Goal: Transaction & Acquisition: Book appointment/travel/reservation

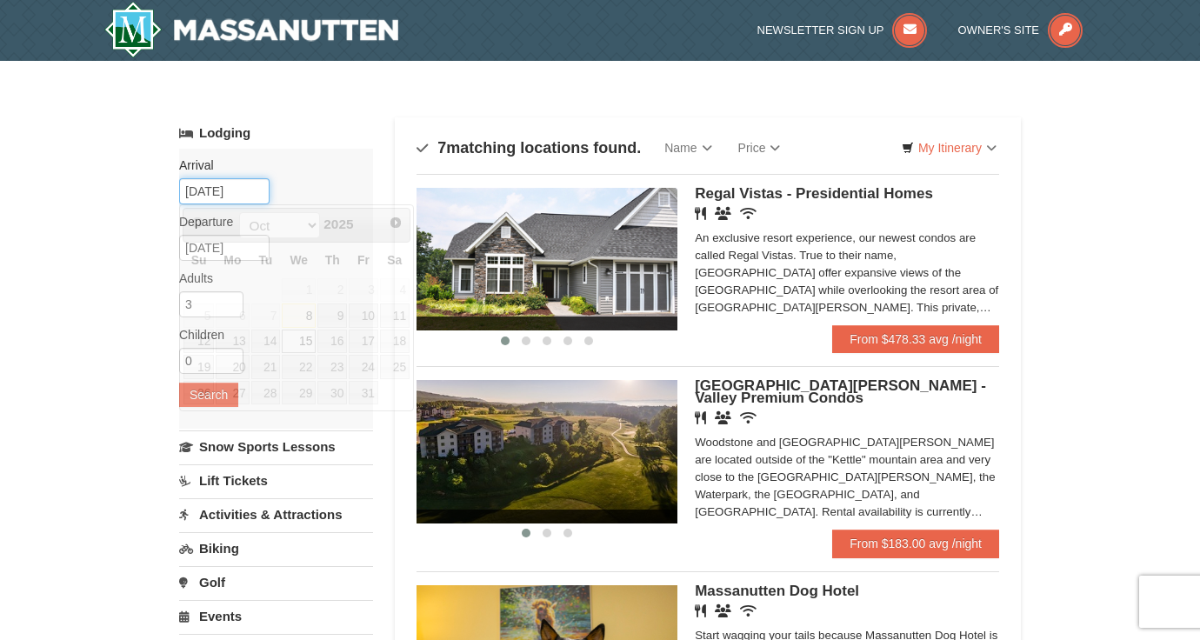
click at [216, 188] on input "10/15/2025" at bounding box center [224, 191] width 90 height 26
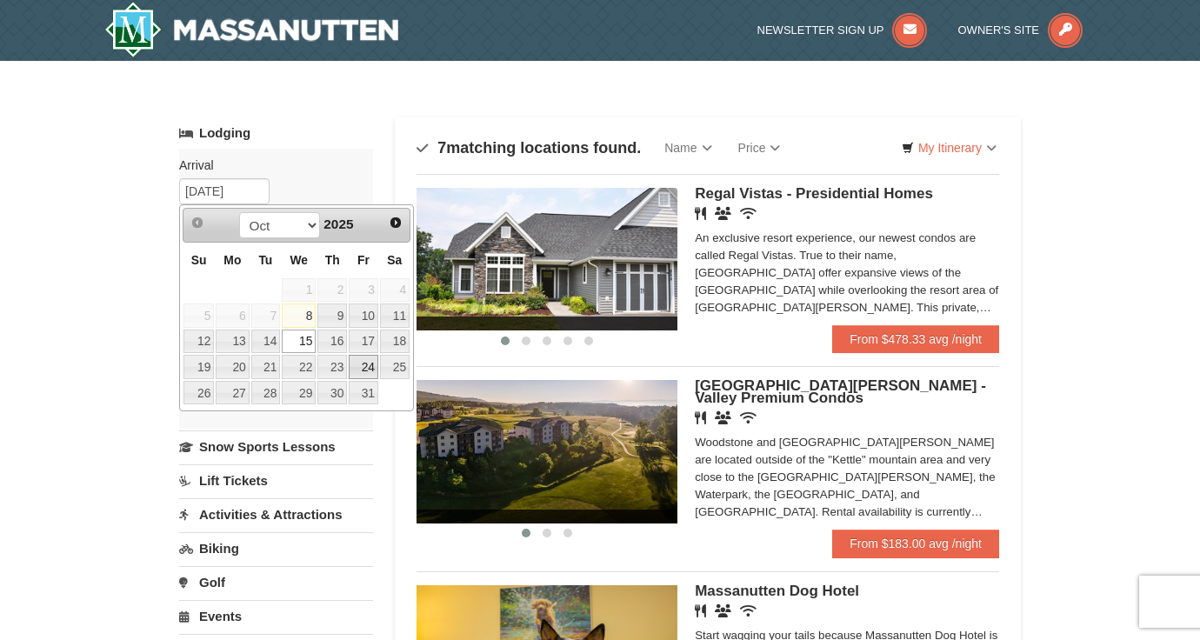
click at [363, 364] on link "24" at bounding box center [364, 367] width 30 height 24
type input "10/24/2025"
type input "10/25/2025"
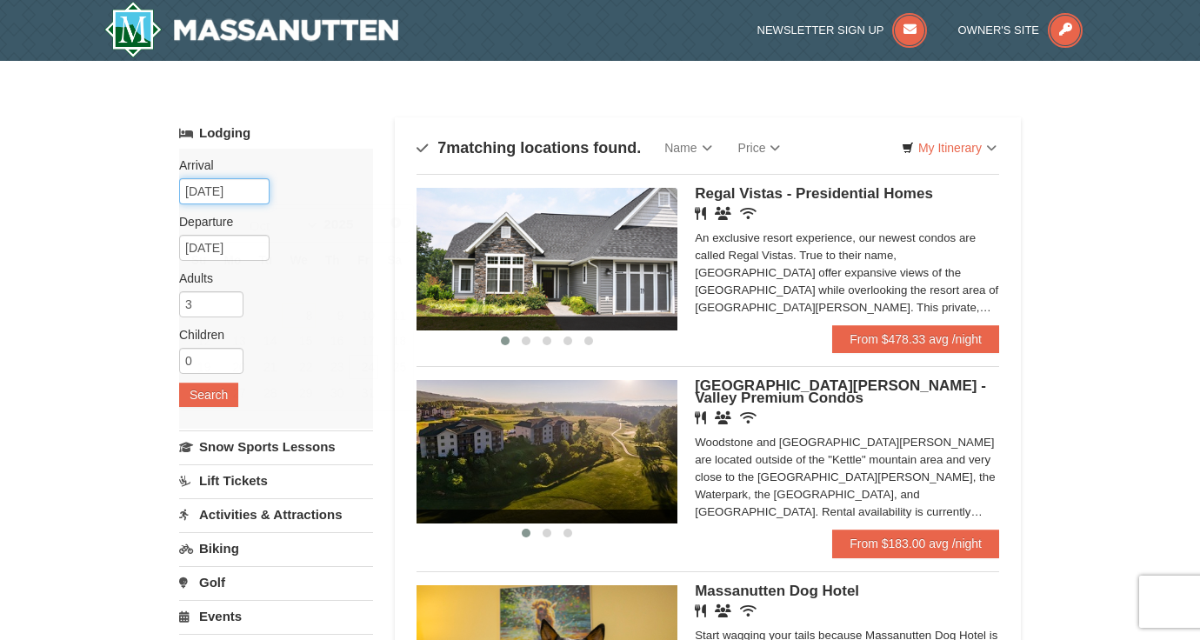
click at [198, 190] on input "10/24/2025" at bounding box center [224, 191] width 90 height 26
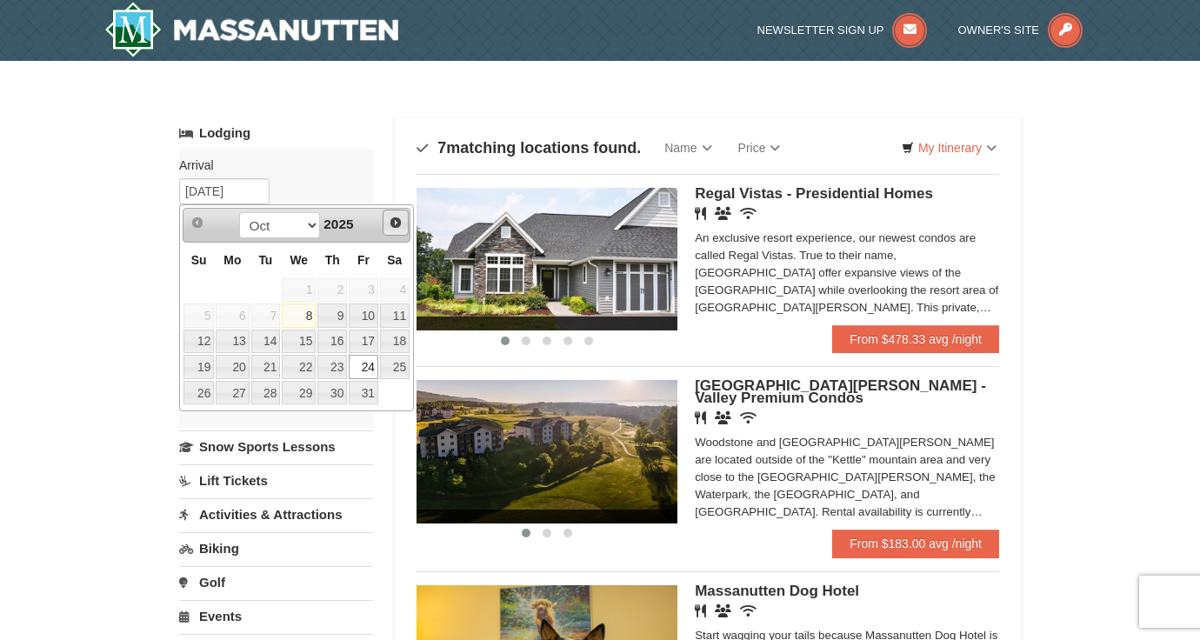
click at [393, 222] on span "Next" at bounding box center [396, 223] width 14 height 14
click at [262, 288] on link "2" at bounding box center [266, 290] width 30 height 24
type input "12/02/2025"
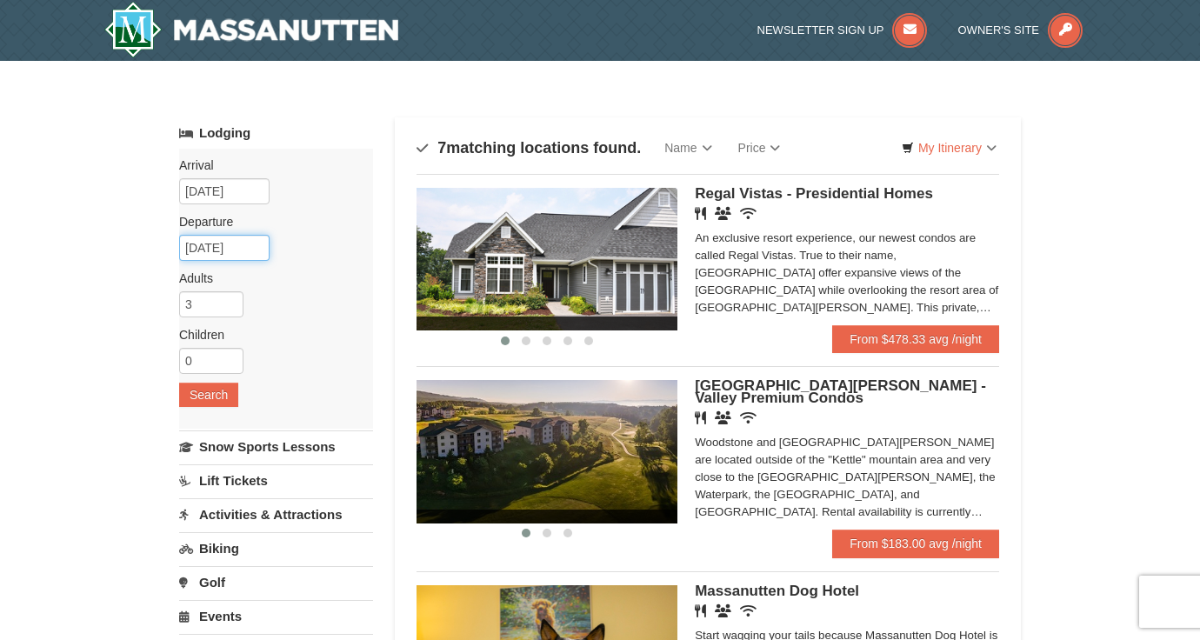
click at [258, 251] on input "12/03/2025" at bounding box center [224, 248] width 90 height 26
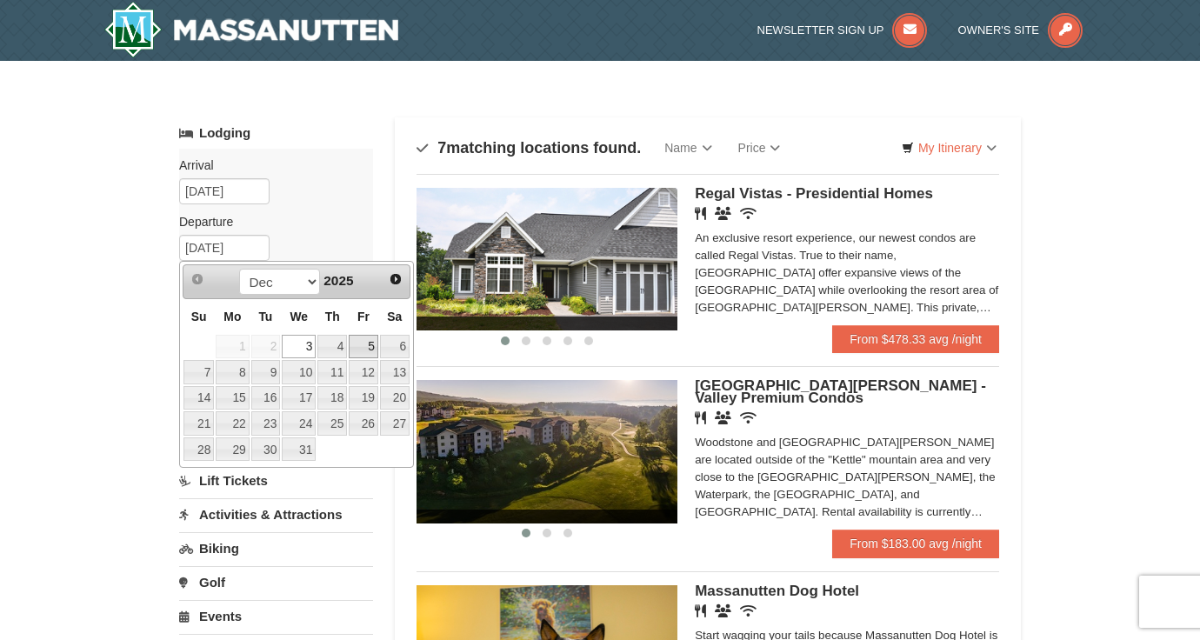
click at [356, 344] on link "5" at bounding box center [364, 347] width 30 height 24
type input "12/05/2025"
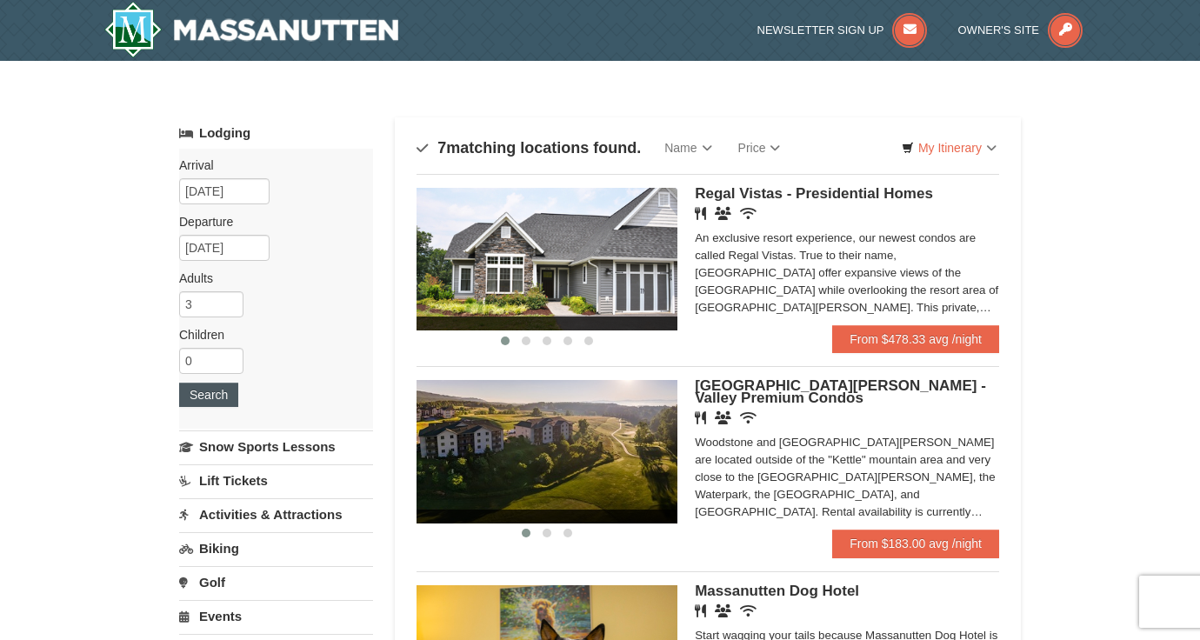
click at [200, 400] on button "Search" at bounding box center [208, 395] width 59 height 24
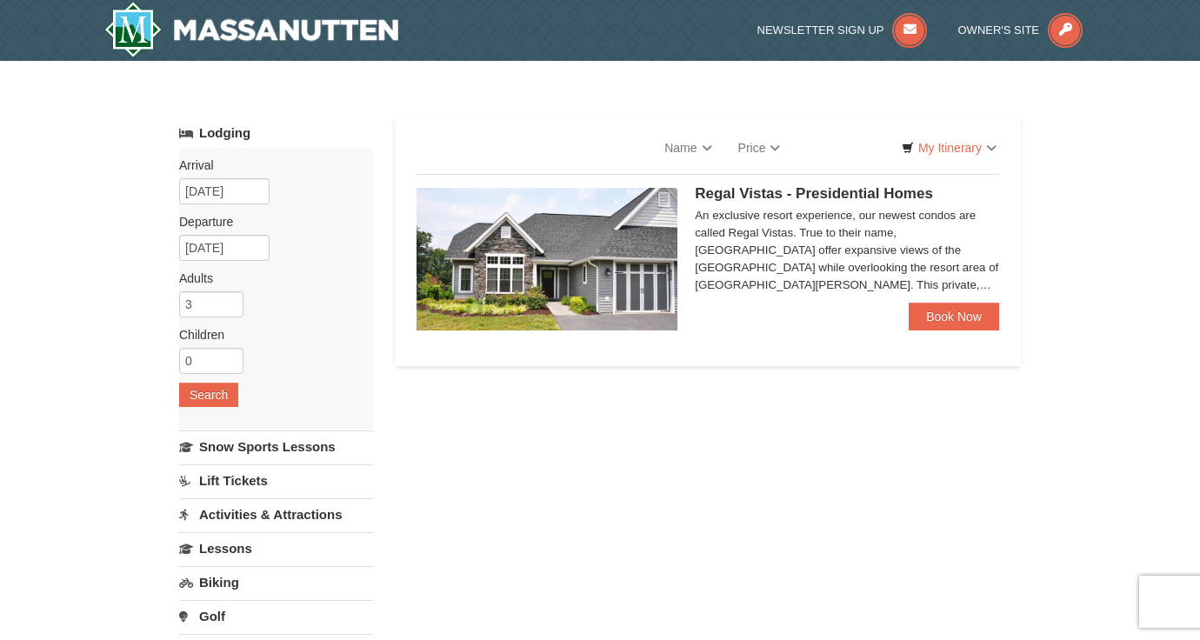
select select "10"
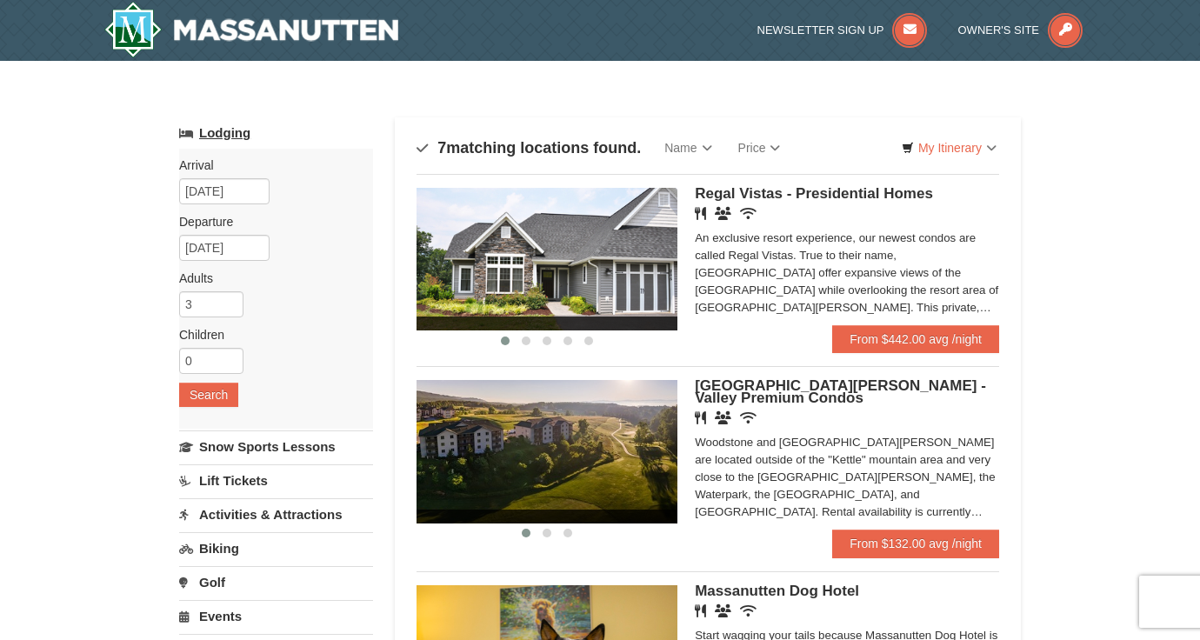
click at [235, 132] on link "Lodging" at bounding box center [276, 132] width 194 height 31
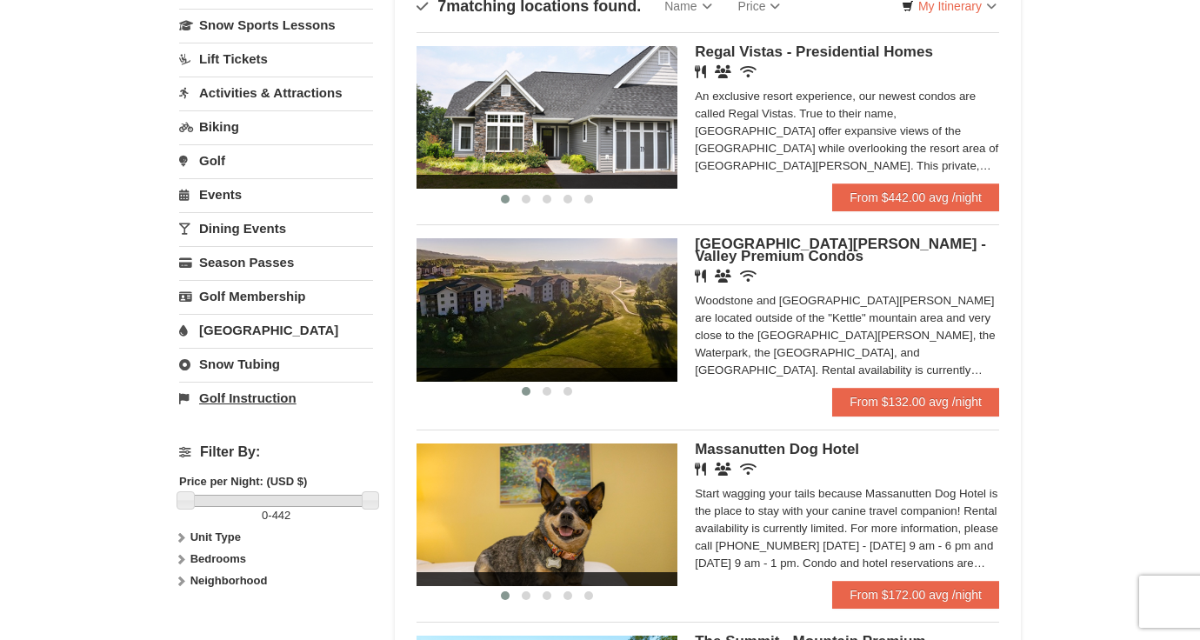
scroll to position [143, 0]
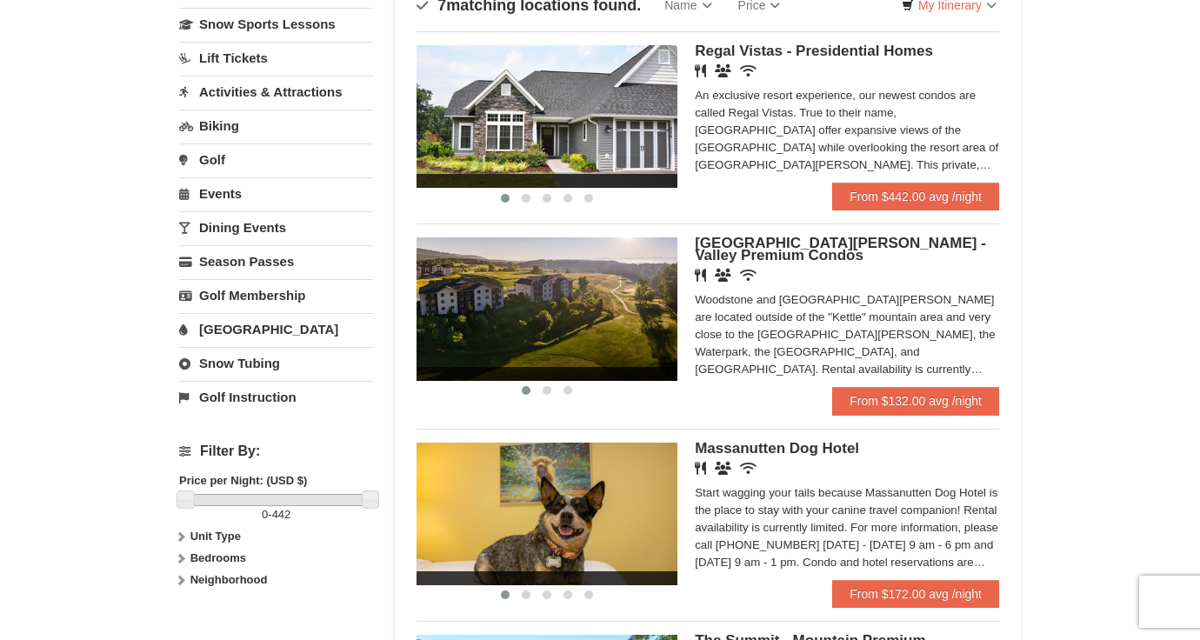
click at [291, 514] on span "442" at bounding box center [281, 514] width 19 height 13
click at [304, 494] on div at bounding box center [277, 500] width 186 height 12
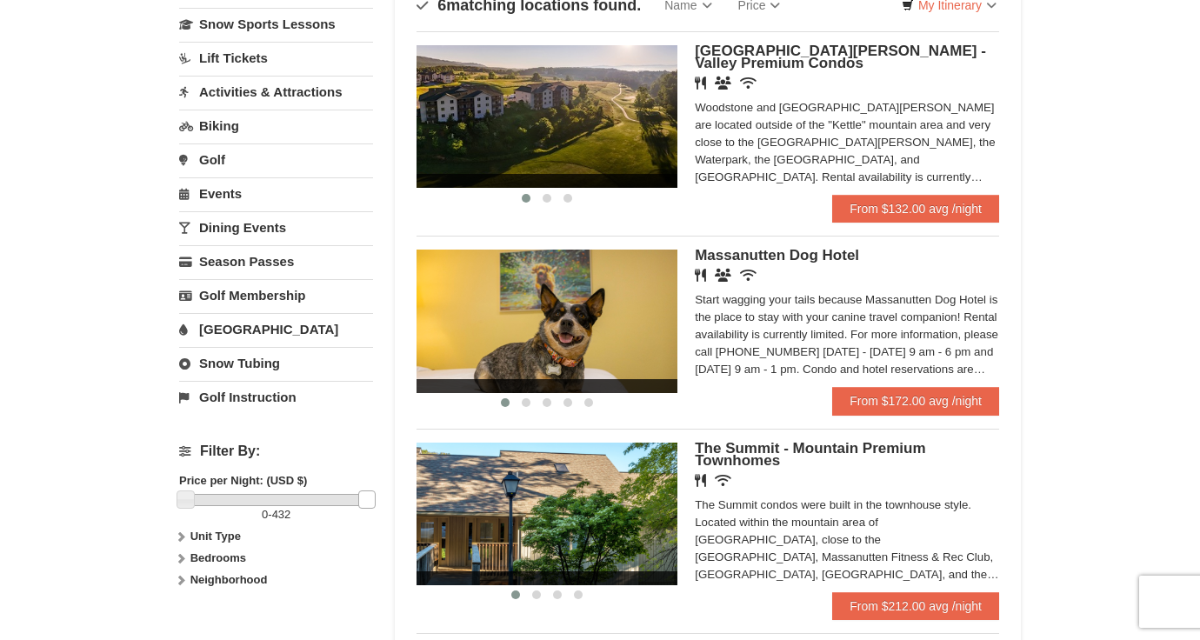
drag, startPoint x: 301, startPoint y: 496, endPoint x: 364, endPoint y: 497, distance: 63.5
click at [364, 497] on link at bounding box center [366, 499] width 17 height 17
click at [241, 579] on strong "Neighborhood" at bounding box center [228, 579] width 77 height 13
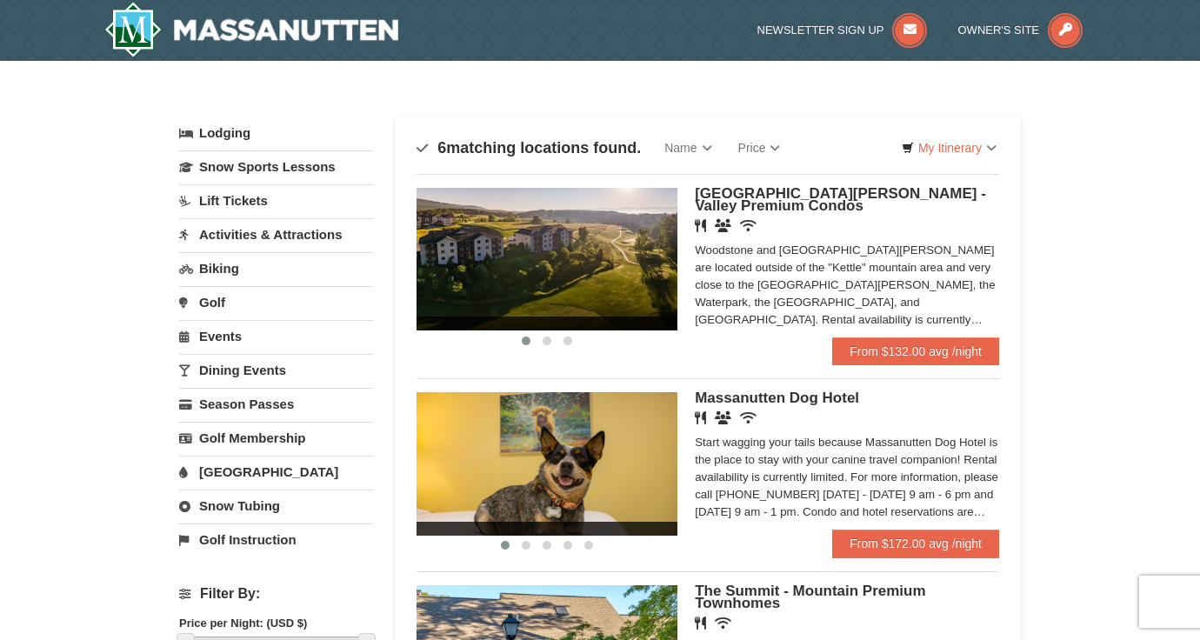
scroll to position [0, 0]
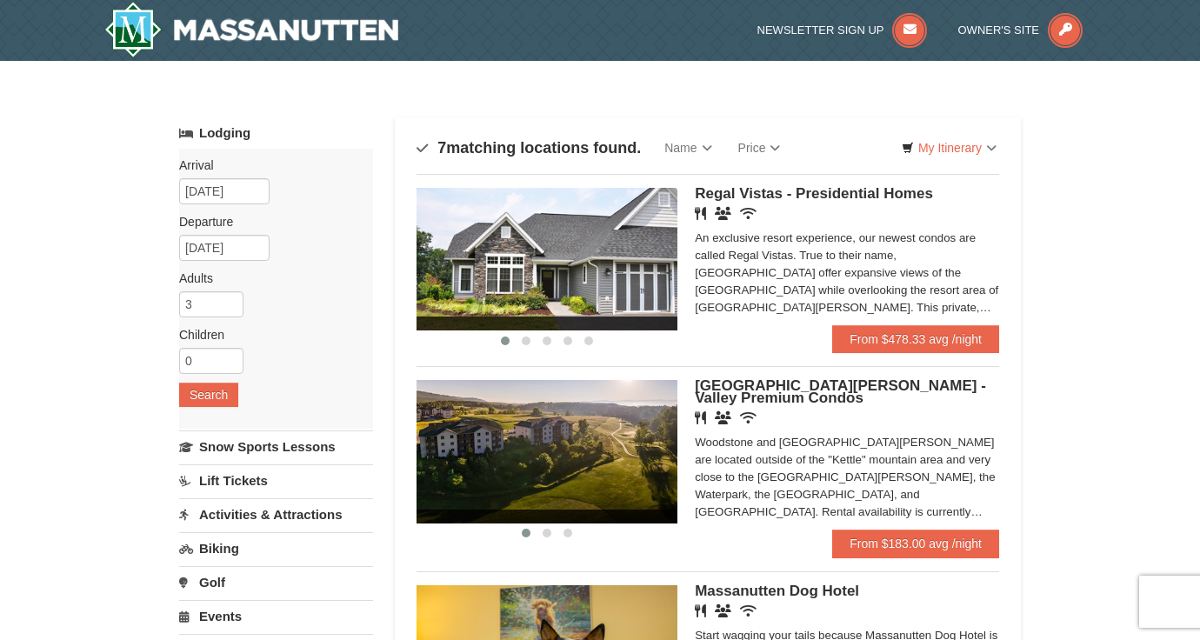
click at [729, 195] on span "Regal Vistas - Presidential Homes" at bounding box center [814, 193] width 238 height 17
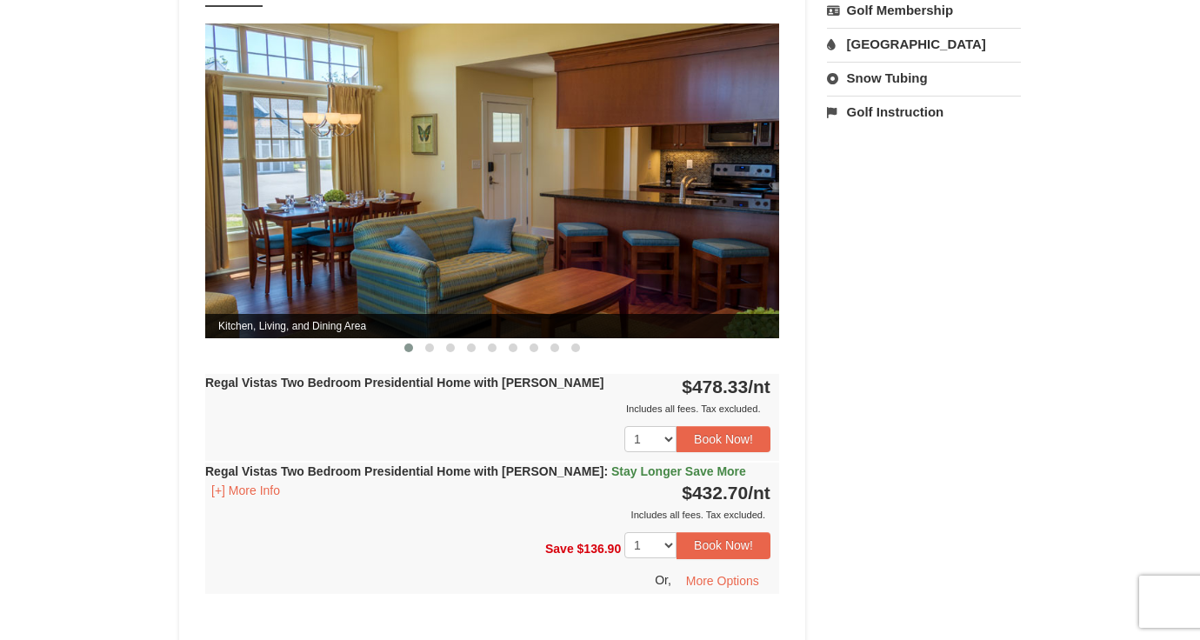
scroll to position [740, 0]
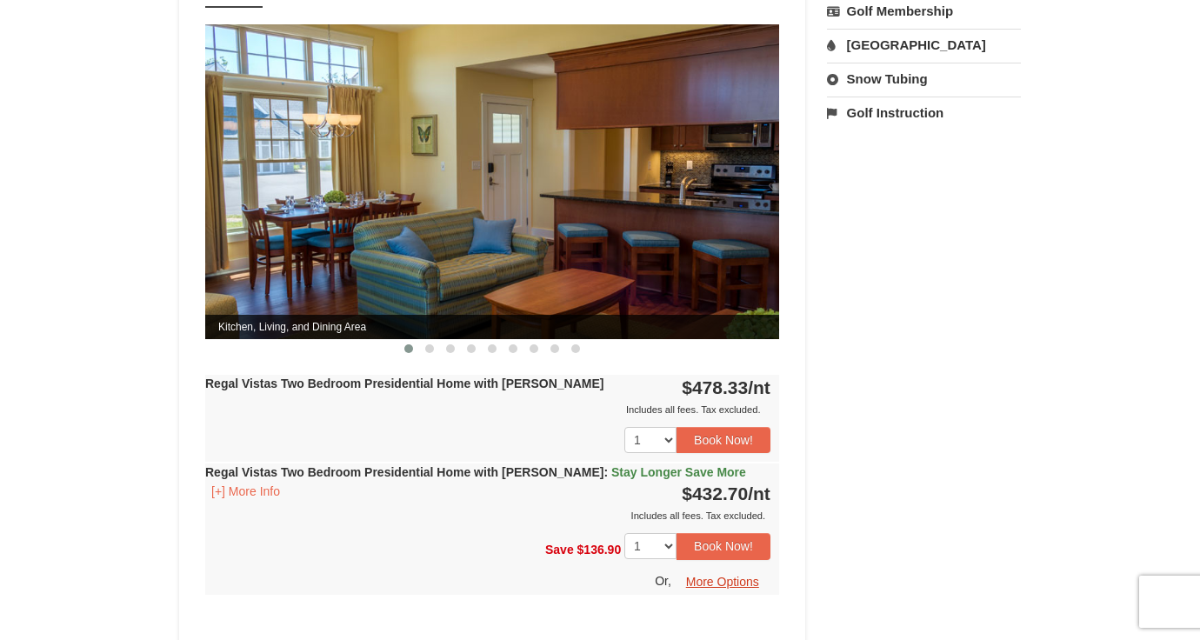
click at [724, 569] on button "More Options" at bounding box center [723, 582] width 96 height 26
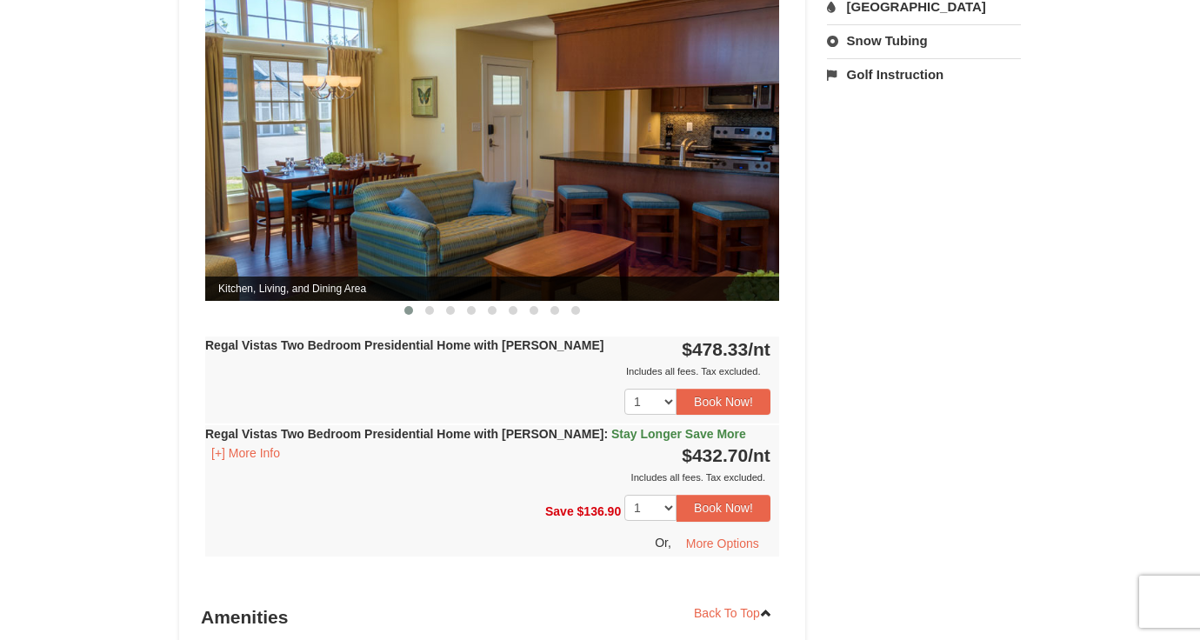
scroll to position [781, 0]
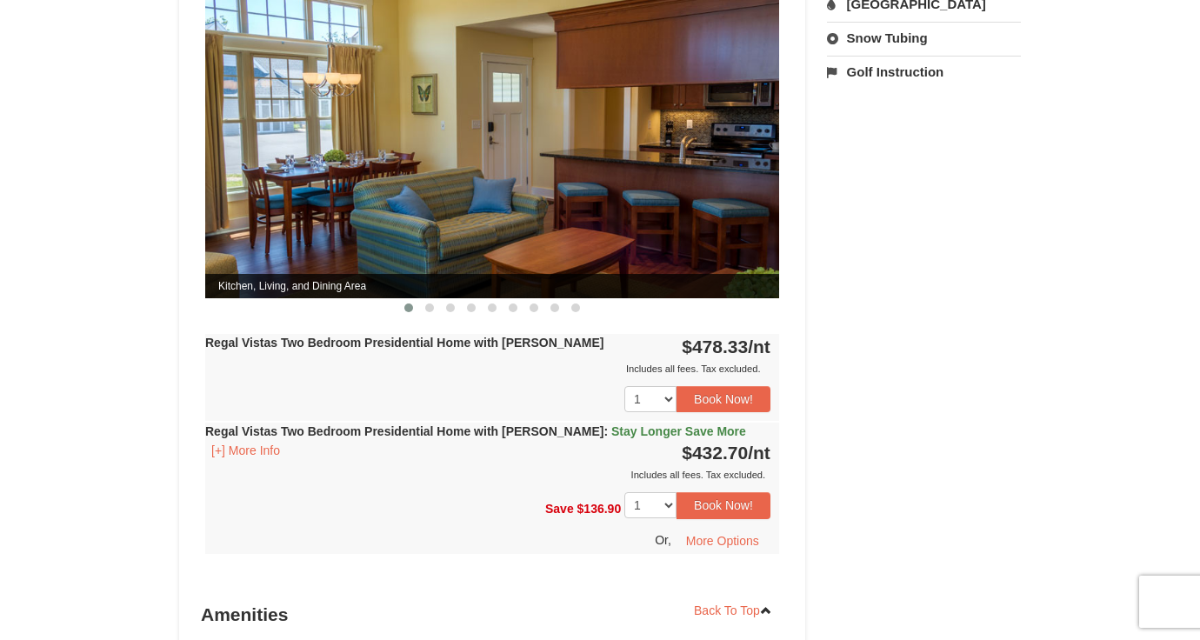
click at [702, 130] on img at bounding box center [492, 140] width 574 height 314
click at [690, 134] on img at bounding box center [492, 140] width 574 height 314
click at [658, 158] on img at bounding box center [492, 140] width 574 height 314
click at [431, 304] on span at bounding box center [429, 308] width 9 height 9
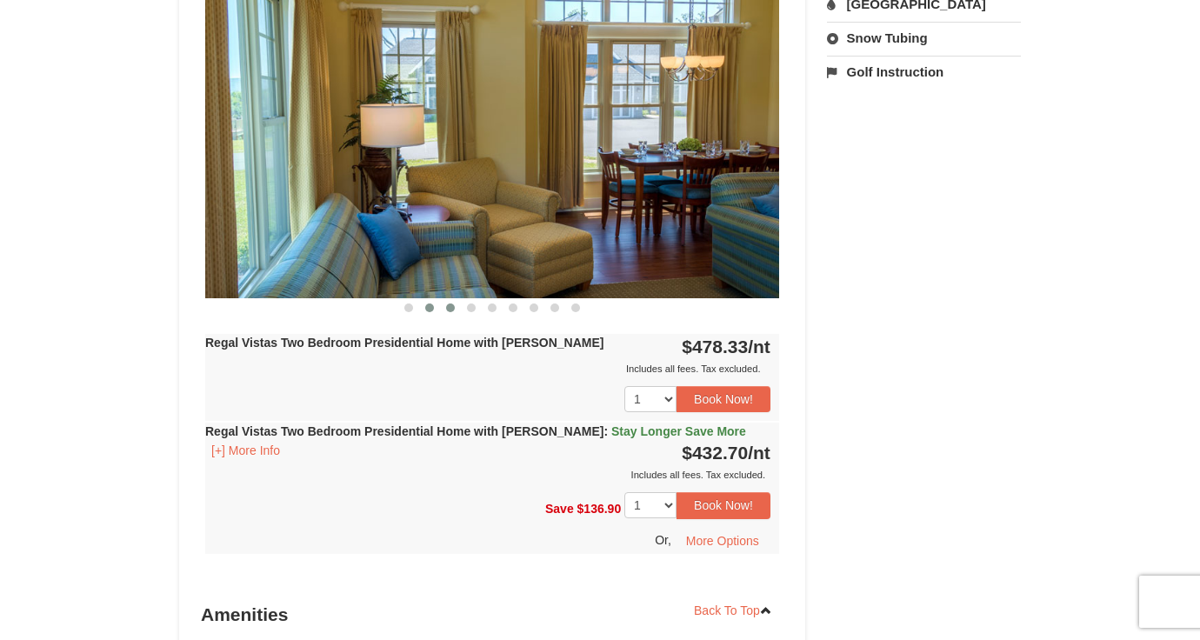
click at [450, 304] on span at bounding box center [450, 308] width 9 height 9
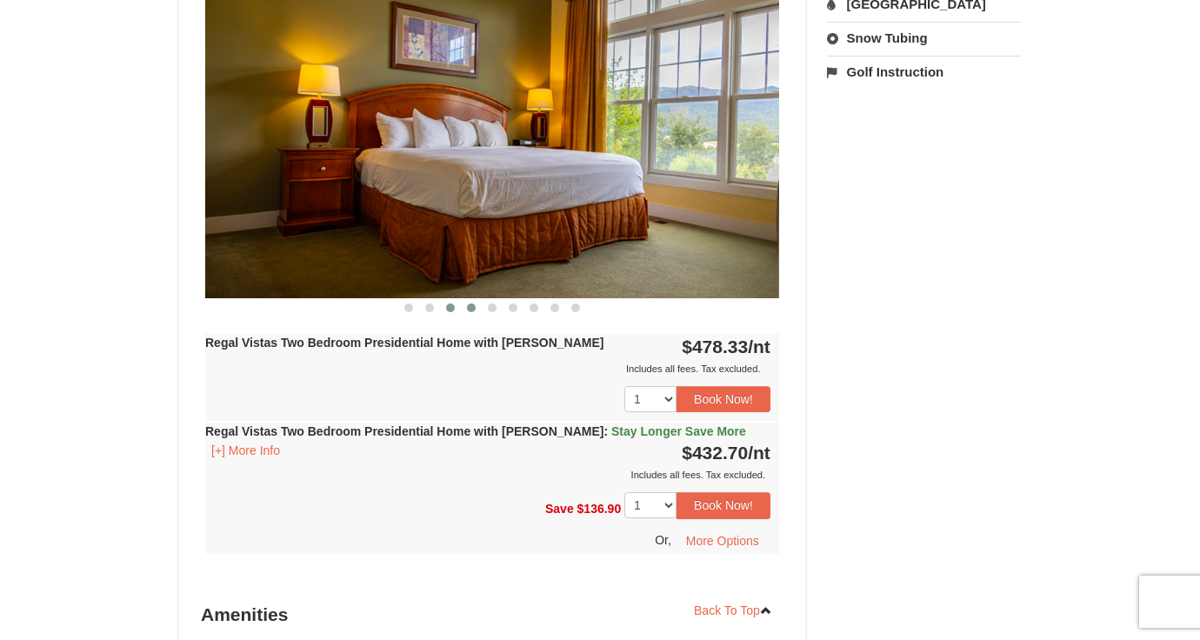
click at [471, 304] on span at bounding box center [471, 308] width 9 height 9
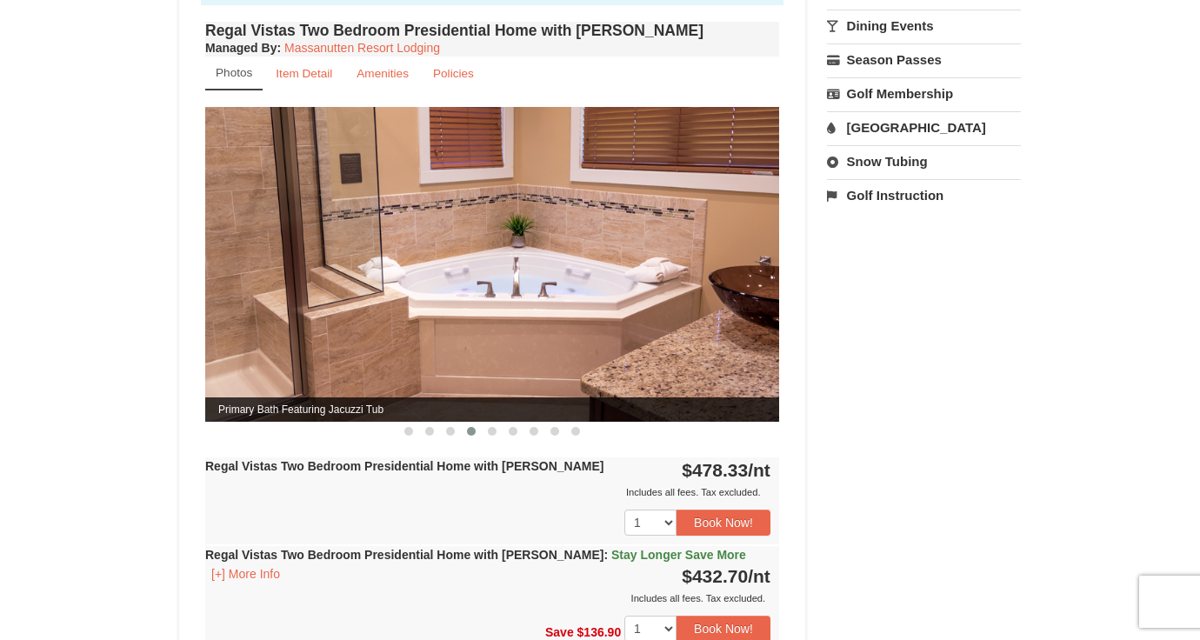
scroll to position [654, 0]
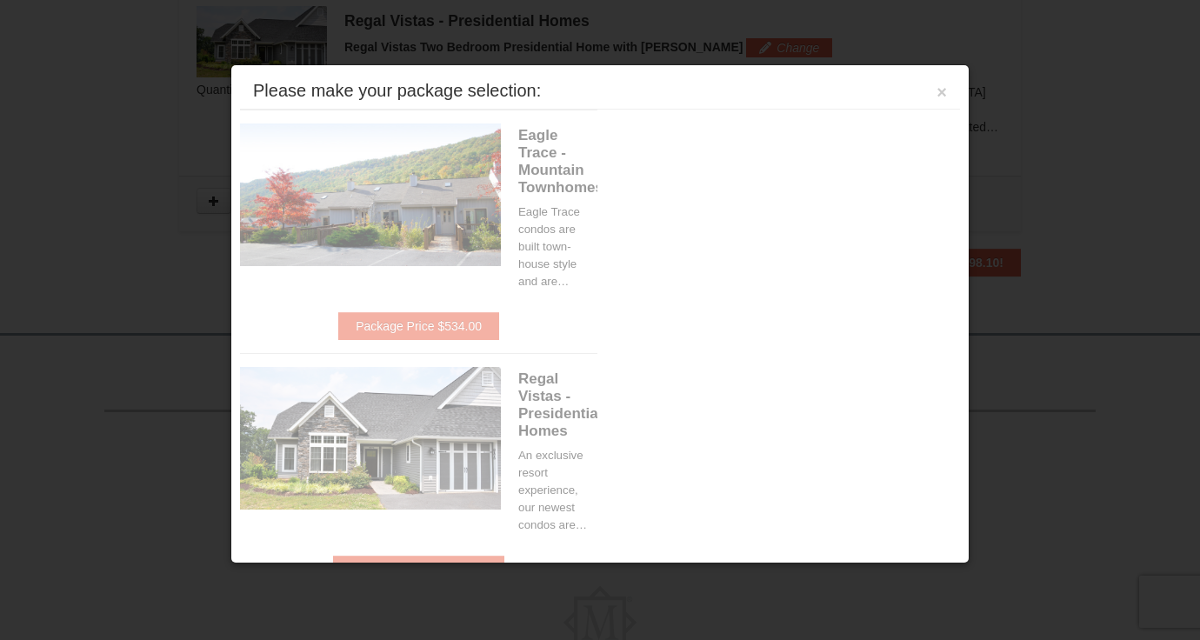
scroll to position [566, 0]
